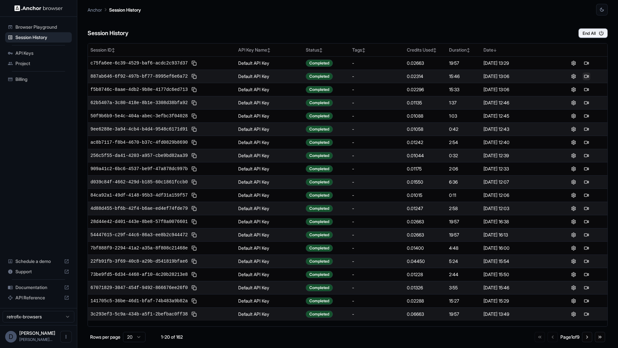
click at [585, 75] on button at bounding box center [587, 76] width 8 height 8
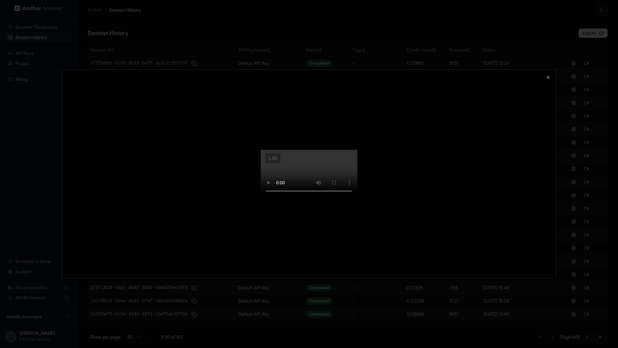
click at [542, 233] on div at bounding box center [309, 174] width 494 height 209
click at [550, 75] on icon "button" at bounding box center [548, 77] width 5 height 5
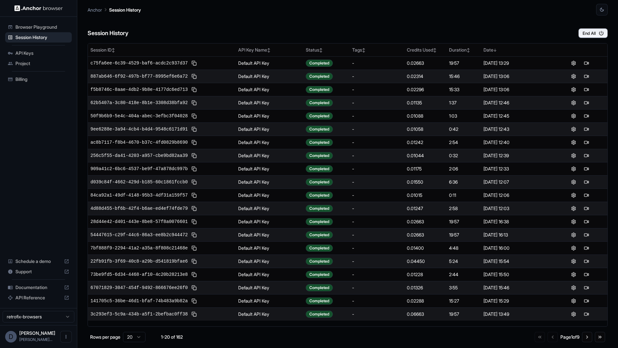
click at [506, 30] on div "Session History End All" at bounding box center [348, 26] width 520 height 23
click at [32, 81] on span "Billing" at bounding box center [42, 79] width 54 height 6
